Goal: Task Accomplishment & Management: Manage account settings

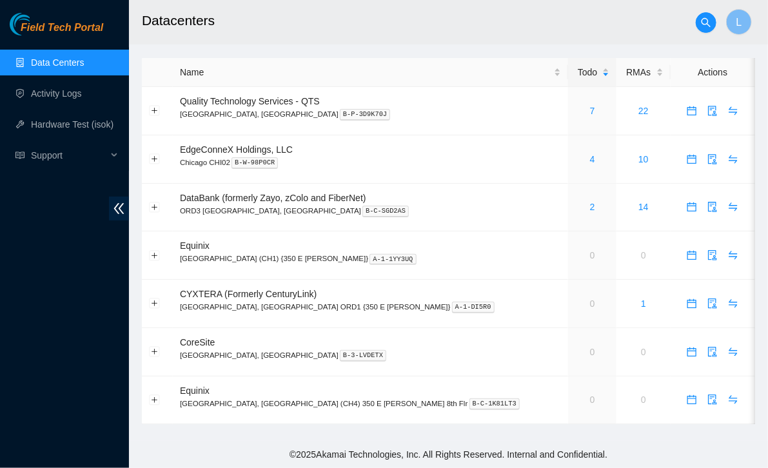
click at [55, 30] on span "Field Tech Portal" at bounding box center [62, 28] width 83 height 12
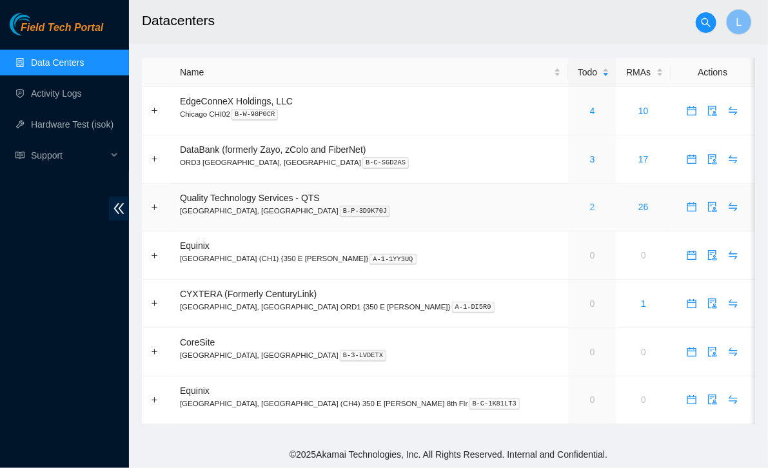
click at [590, 204] on link "2" at bounding box center [592, 207] width 5 height 10
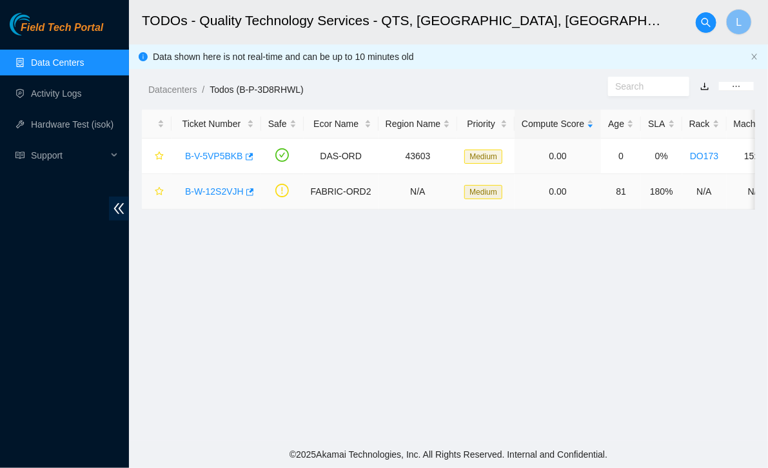
click at [208, 179] on td "B-W-12S2VJH" at bounding box center [216, 191] width 90 height 35
click at [207, 191] on link "B-W-12S2VJH" at bounding box center [214, 191] width 59 height 10
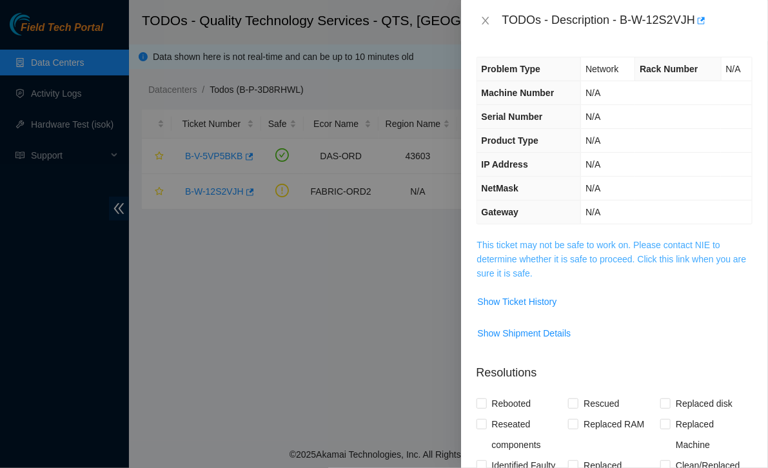
click at [512, 257] on link "This ticket may not be safe to work on. Please contact NIE to determine whether…" at bounding box center [611, 259] width 269 height 39
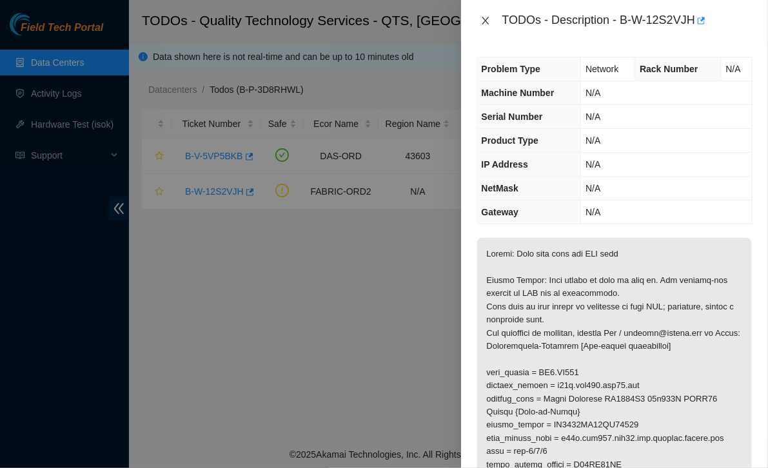
click at [486, 24] on icon "close" at bounding box center [485, 20] width 10 height 10
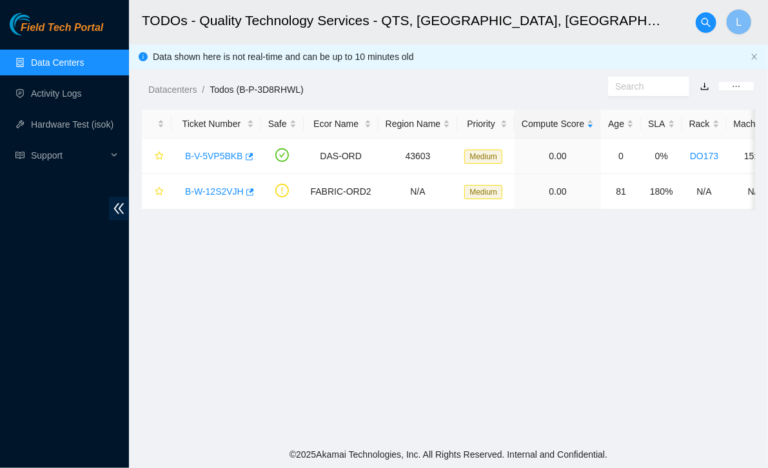
click at [336, 334] on main "TODOs - Quality Technology Services - QTS, Chicago, IL L Data shown here is not…" at bounding box center [448, 220] width 639 height 441
